Goal: Check status: Check status

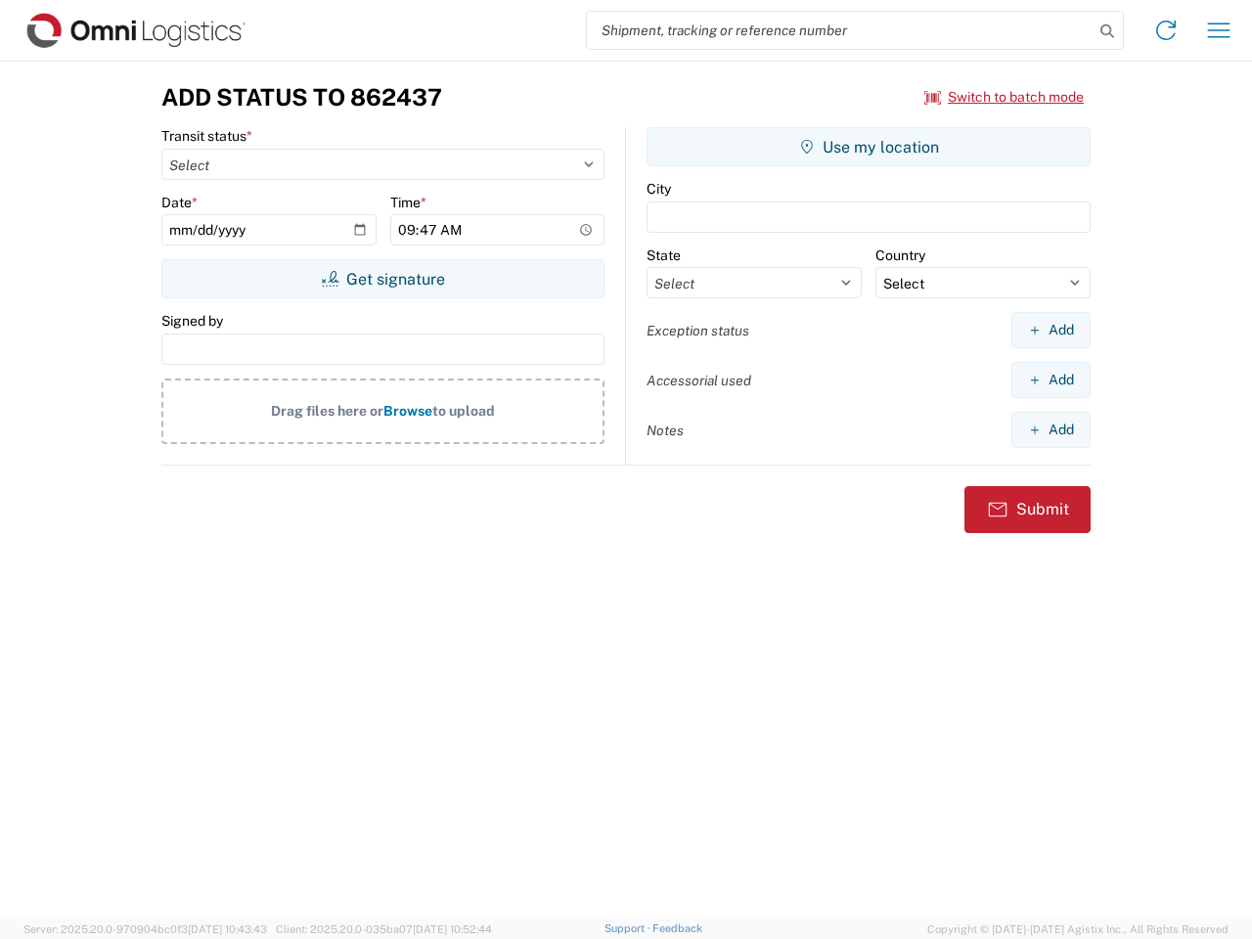
click at [840, 30] on input "search" at bounding box center [840, 30] width 507 height 37
click at [1107, 31] on icon at bounding box center [1106, 31] width 27 height 27
click at [1166, 30] on icon at bounding box center [1165, 30] width 31 height 31
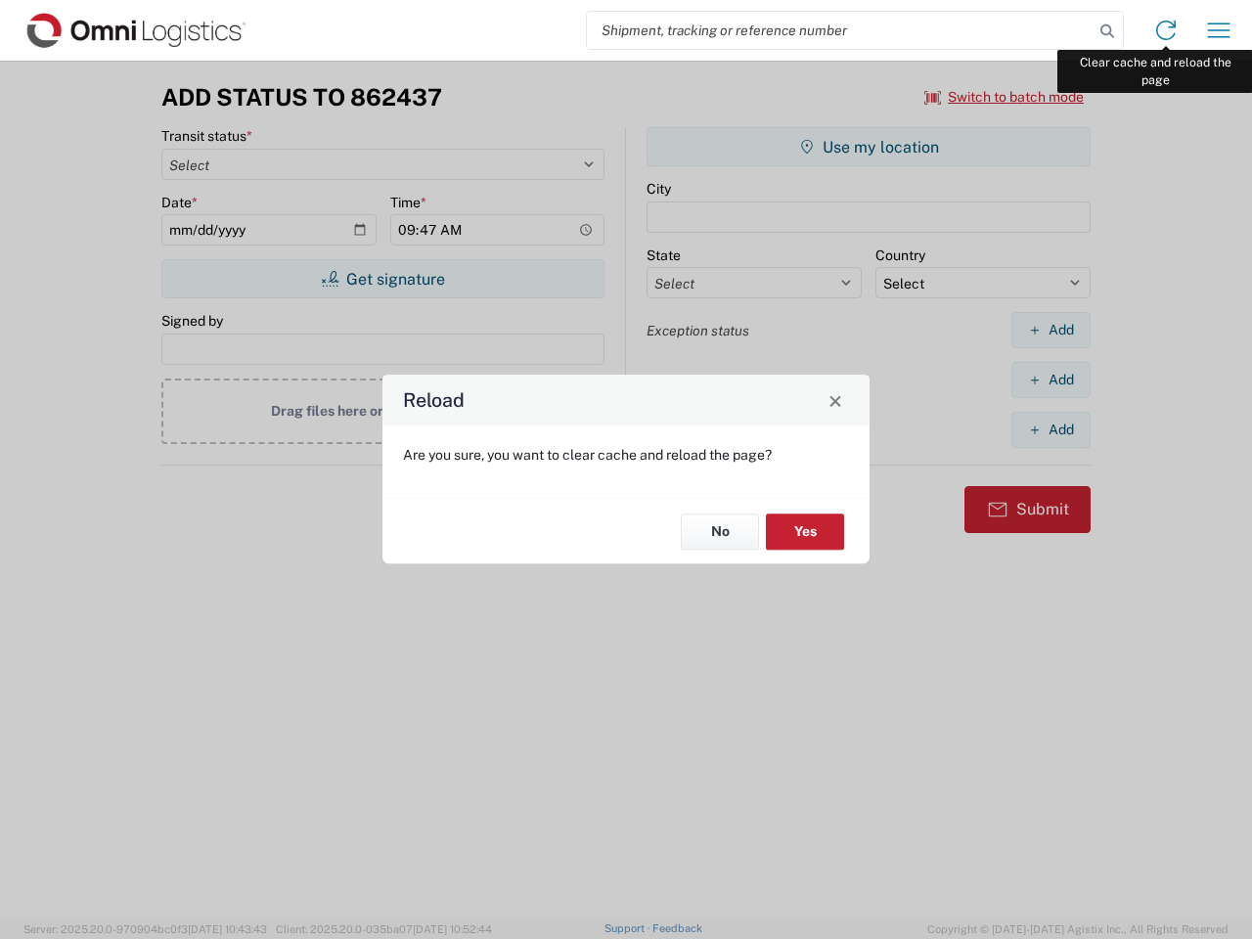
click at [1219, 30] on div "Reload Are you sure, you want to clear cache and reload the page? No Yes" at bounding box center [626, 469] width 1252 height 939
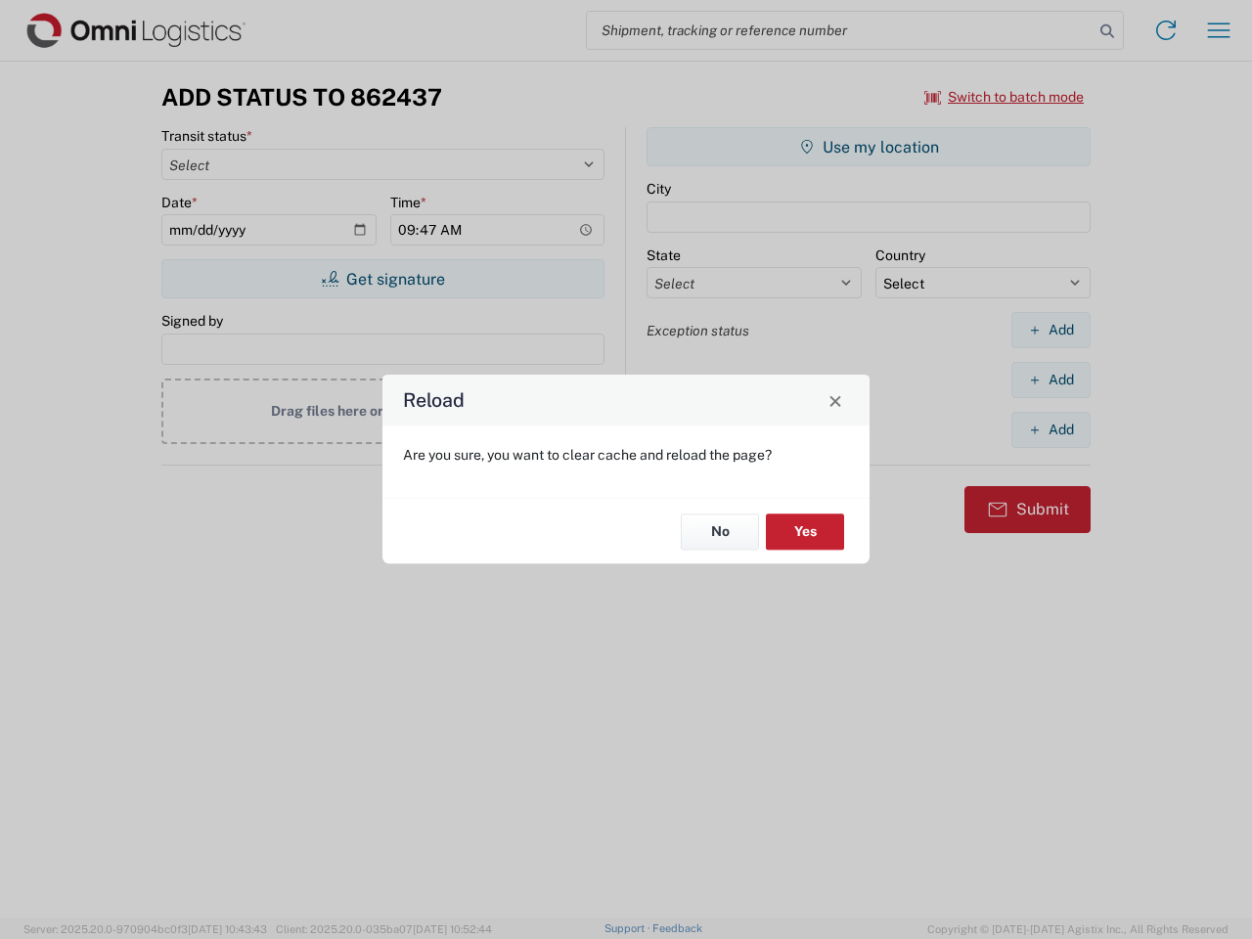
click at [1004, 97] on div "Reload Are you sure, you want to clear cache and reload the page? No Yes" at bounding box center [626, 469] width 1252 height 939
click at [382, 279] on div "Reload Are you sure, you want to clear cache and reload the page? No Yes" at bounding box center [626, 469] width 1252 height 939
click at [869, 147] on div "Reload Are you sure, you want to clear cache and reload the page? No Yes" at bounding box center [626, 469] width 1252 height 939
click at [1050, 330] on div "Reload Are you sure, you want to clear cache and reload the page? No Yes" at bounding box center [626, 469] width 1252 height 939
click at [1050, 379] on div "Reload Are you sure, you want to clear cache and reload the page? No Yes" at bounding box center [626, 469] width 1252 height 939
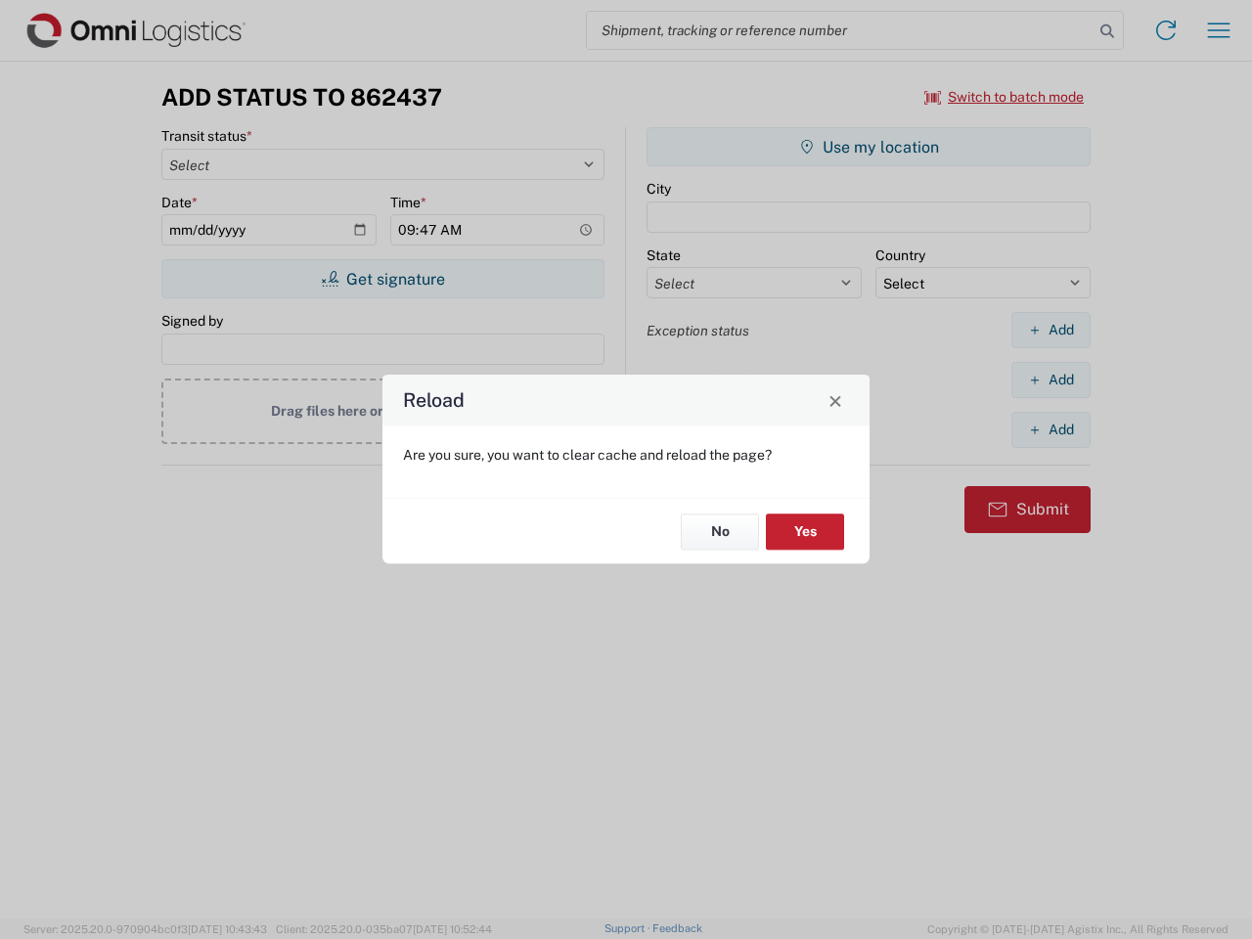
click at [1050, 429] on div "Reload Are you sure, you want to clear cache and reload the page? No Yes" at bounding box center [626, 469] width 1252 height 939
